Goal: Transaction & Acquisition: Download file/media

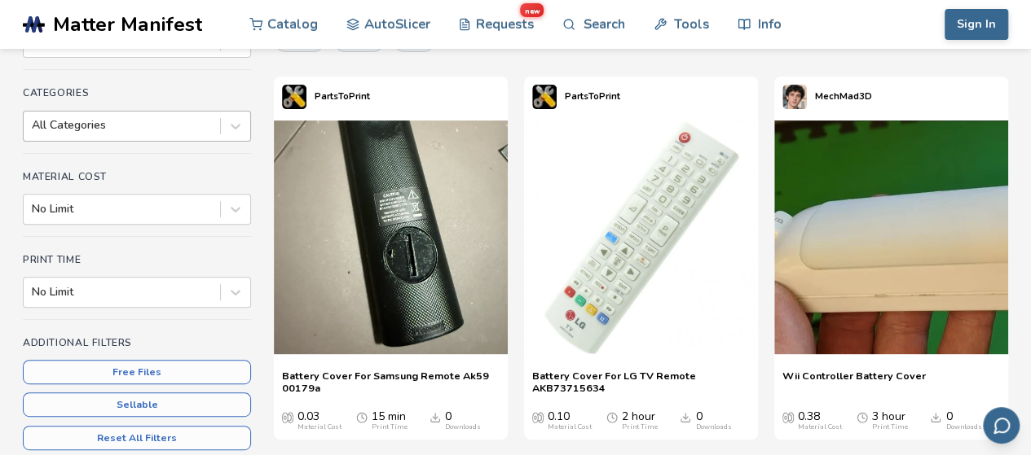
scroll to position [218, 0]
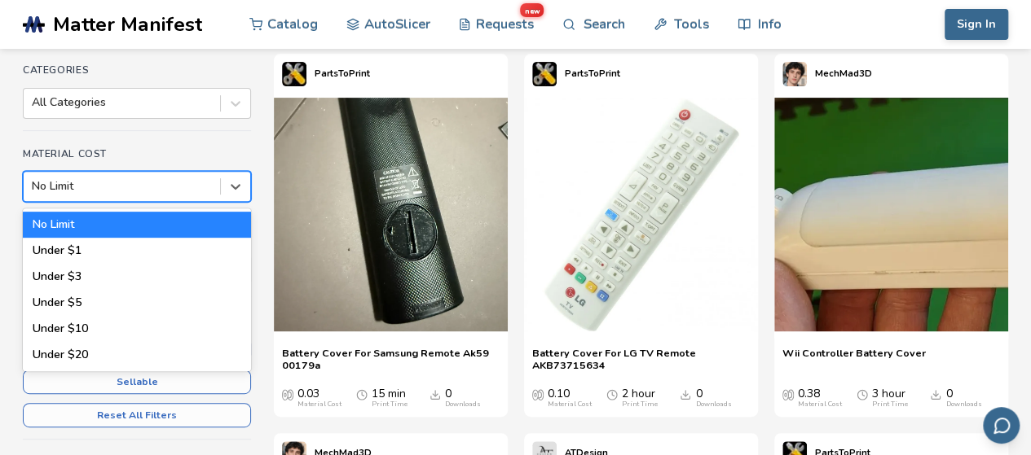
click at [134, 179] on div at bounding box center [122, 186] width 180 height 16
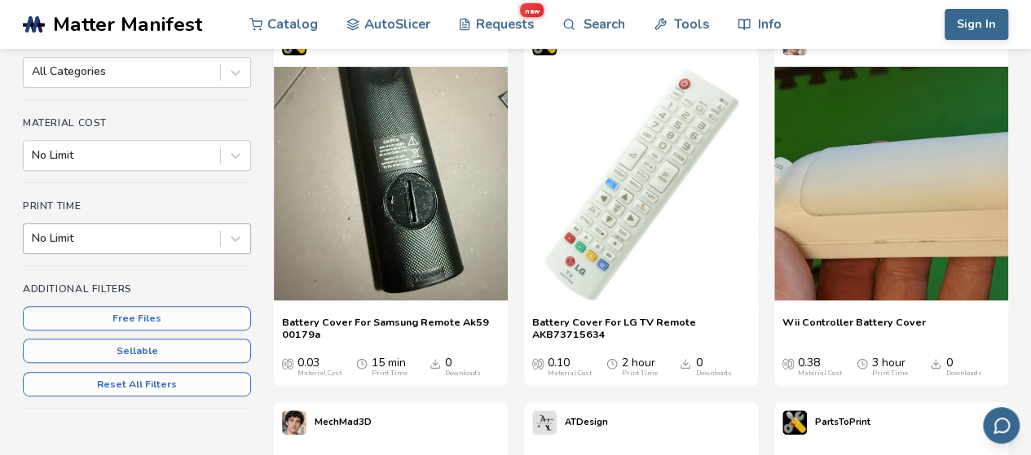
click at [107, 254] on div "No Limit" at bounding box center [137, 238] width 228 height 31
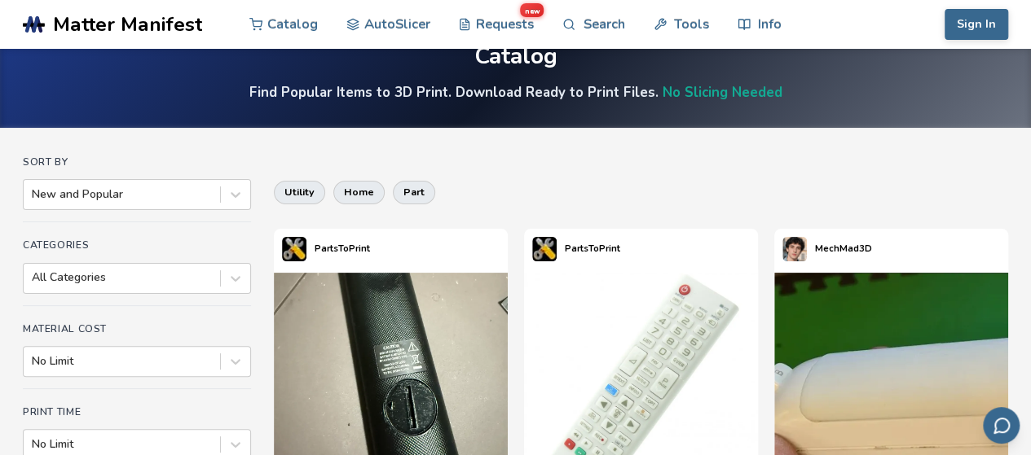
scroll to position [134, 0]
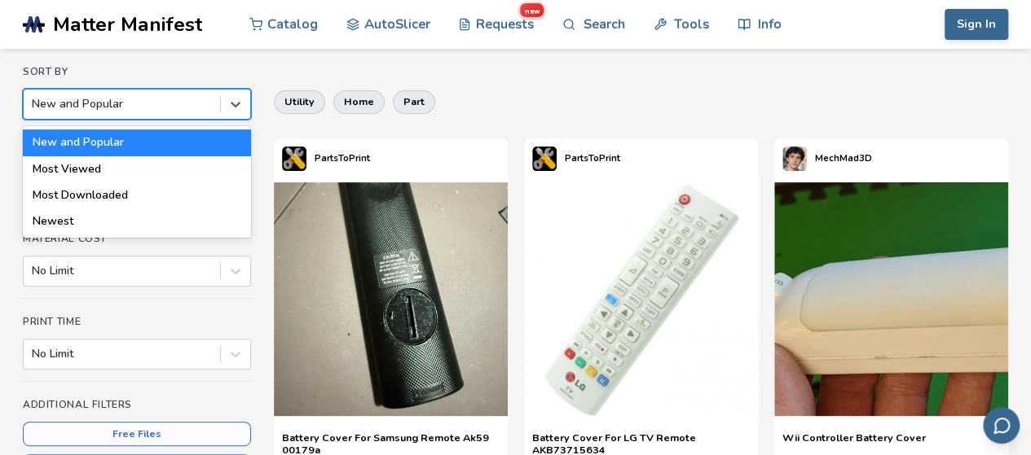
click at [92, 105] on div at bounding box center [122, 104] width 180 height 16
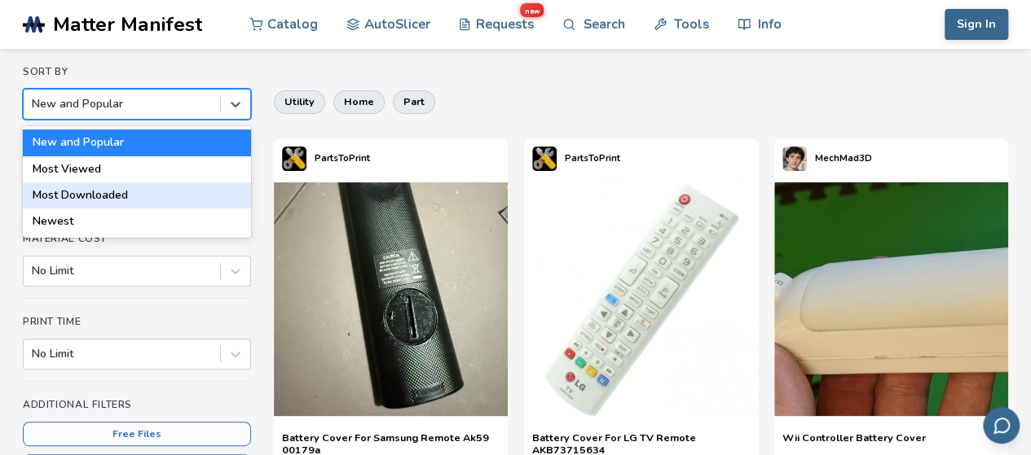
click at [73, 200] on div "Most Downloaded" at bounding box center [137, 196] width 228 height 26
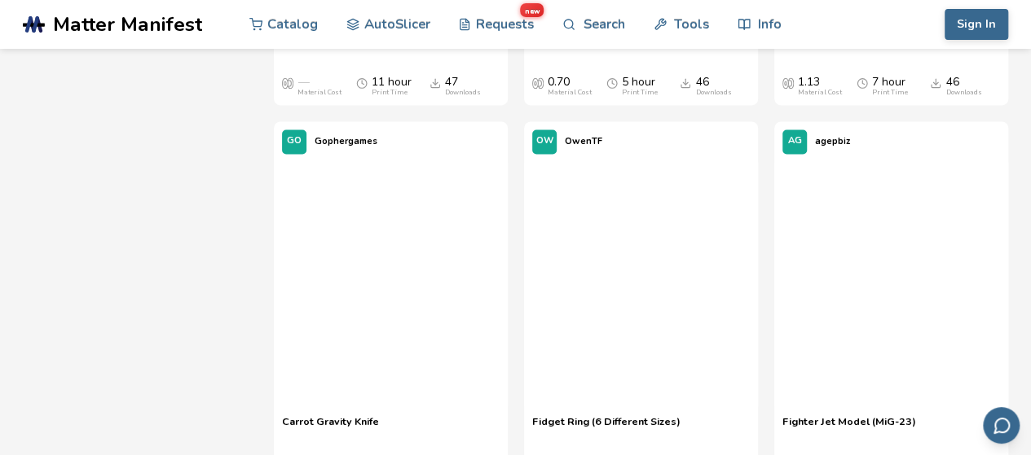
scroll to position [4330, 0]
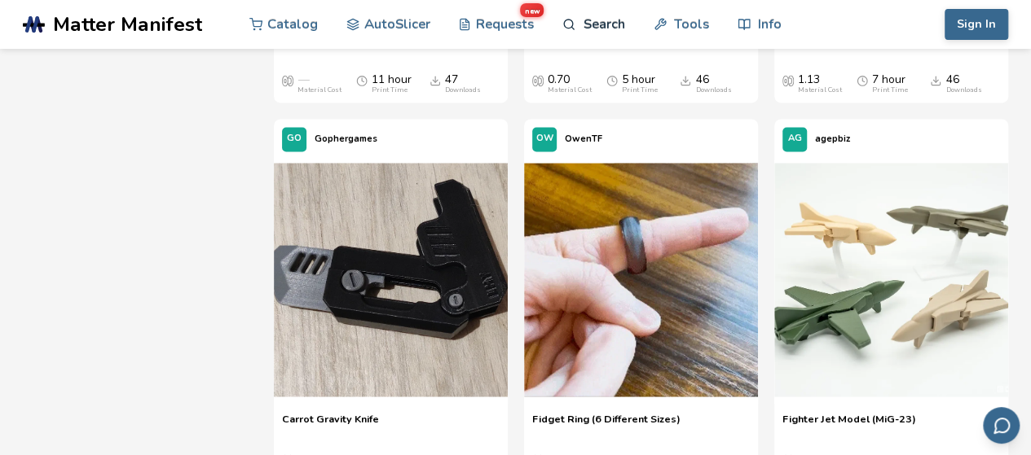
click at [584, 22] on link "Search" at bounding box center [593, 24] width 62 height 49
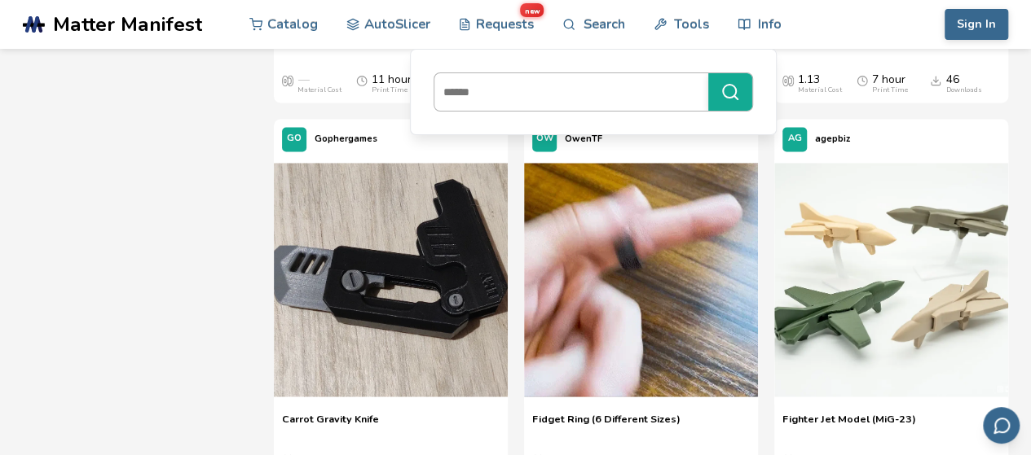
click at [528, 99] on input at bounding box center [567, 91] width 266 height 29
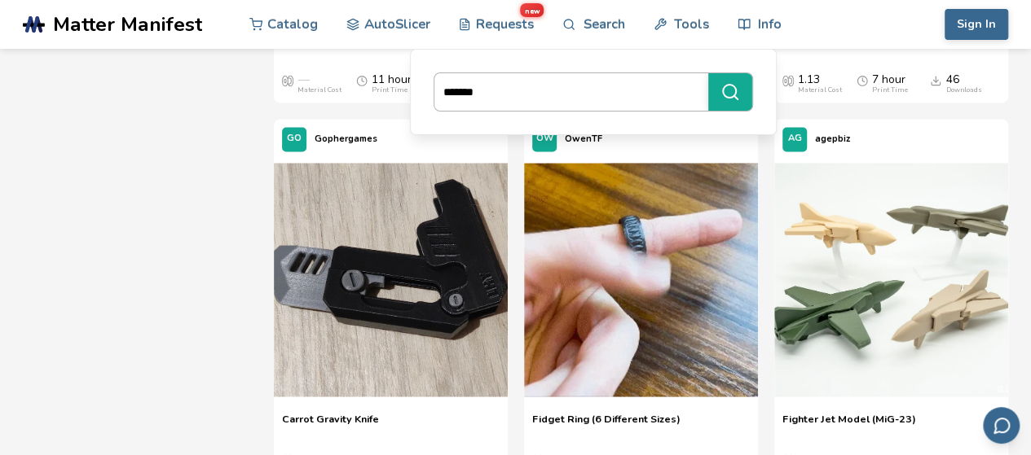
type input "*******"
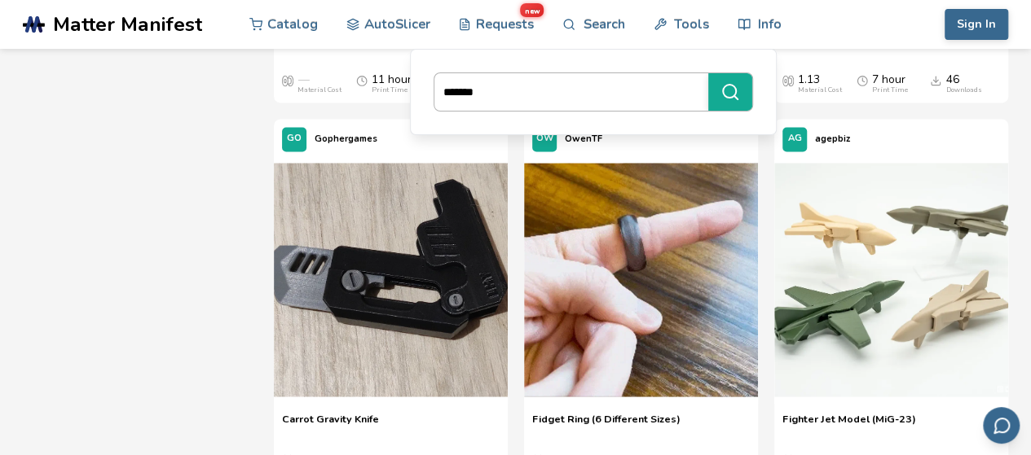
click at [708, 73] on button "*******" at bounding box center [730, 91] width 44 height 37
